Goal: Task Accomplishment & Management: Use online tool/utility

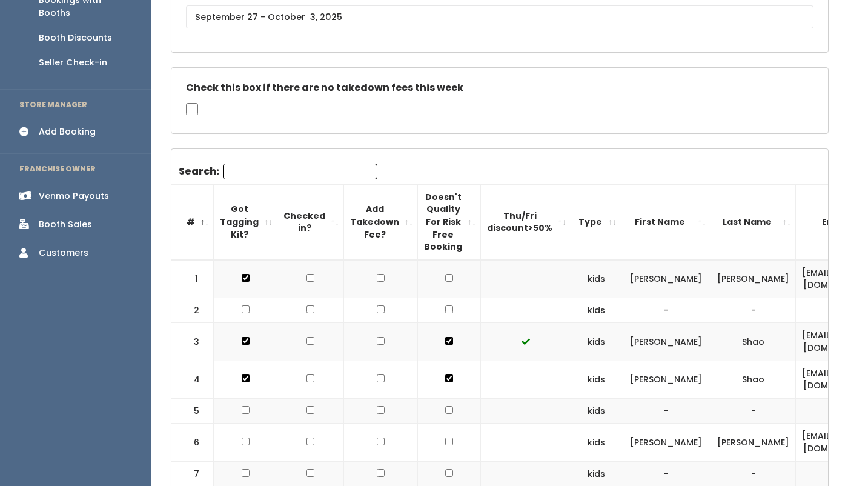
click at [107, 32] on div "Booth Discounts" at bounding box center [75, 38] width 73 height 13
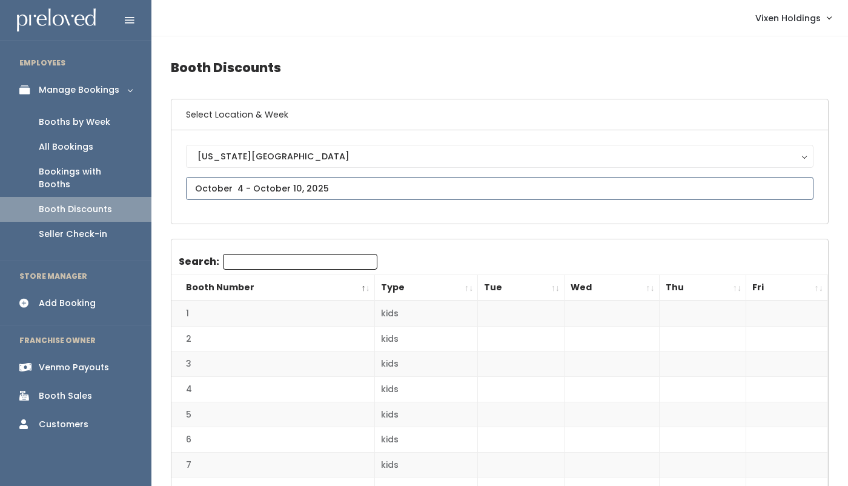
click at [244, 185] on input "text" at bounding box center [500, 188] width 628 height 23
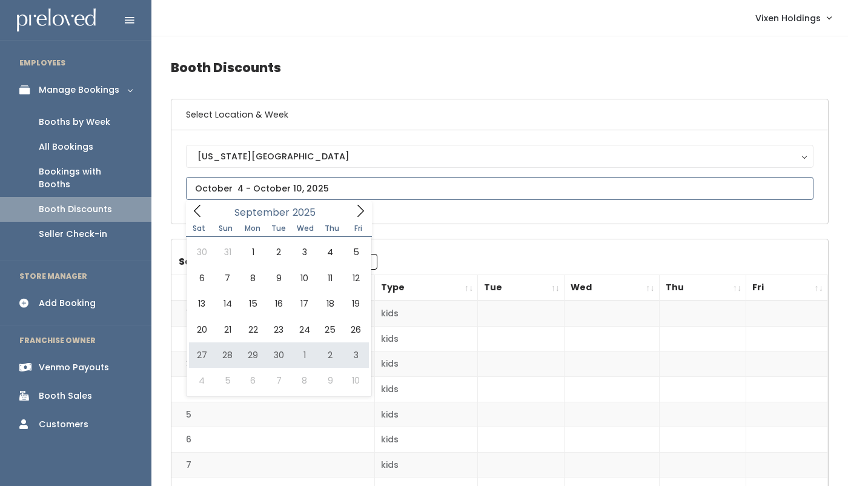
type input "[DATE] to [DATE]"
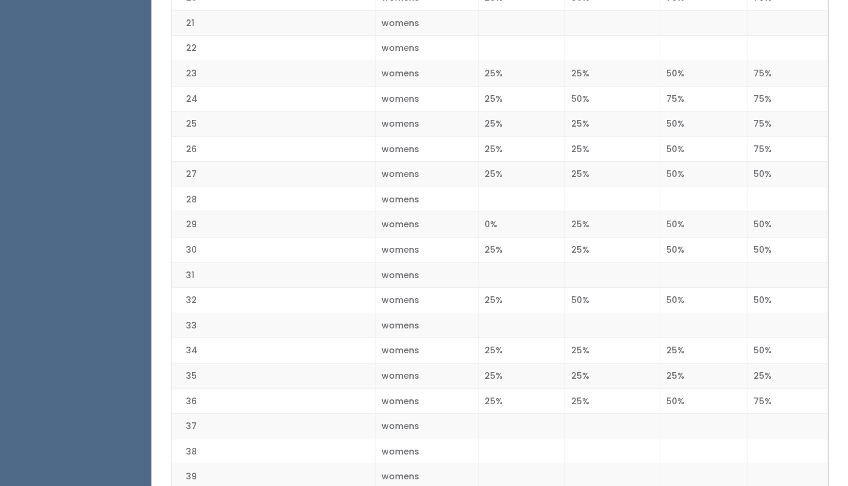
scroll to position [792, 0]
